Goal: Task Accomplishment & Management: Manage account settings

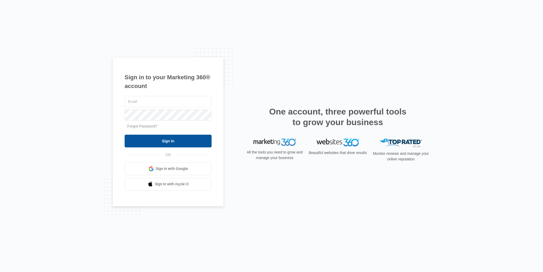
type input "[PERSON_NAME][EMAIL_ADDRESS][PERSON_NAME][DOMAIN_NAME]"
click at [160, 138] on input "Sign In" at bounding box center [168, 141] width 87 height 13
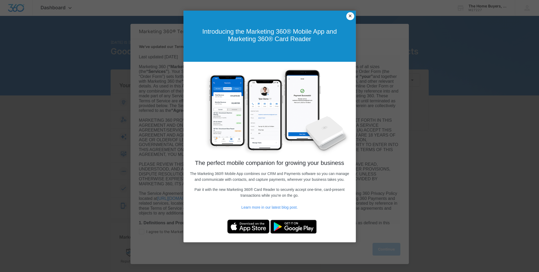
click at [352, 17] on link "×" at bounding box center [350, 16] width 8 height 8
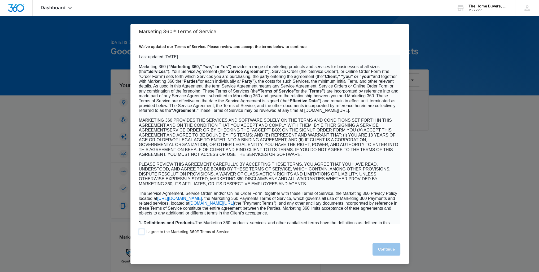
click at [140, 232] on span at bounding box center [141, 231] width 5 height 5
click at [140, 232] on input "I agree to the Marketing 360® Terms of Service" at bounding box center [141, 231] width 5 height 5
checkbox input "true"
click at [386, 248] on button "Continue" at bounding box center [386, 249] width 28 height 13
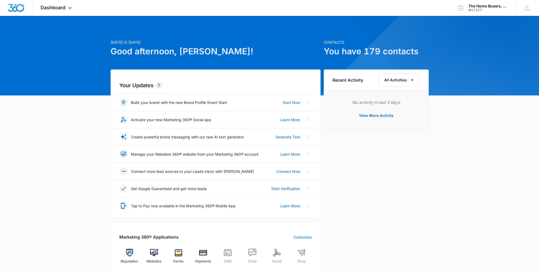
scroll to position [204, 0]
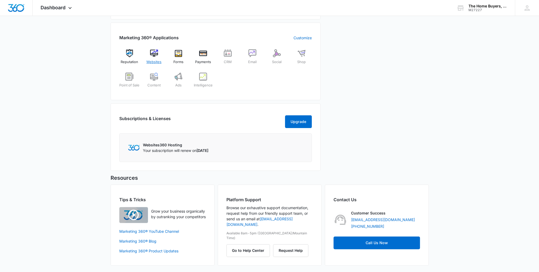
click at [155, 51] on img at bounding box center [154, 53] width 8 height 8
